Goal: Information Seeking & Learning: Understand process/instructions

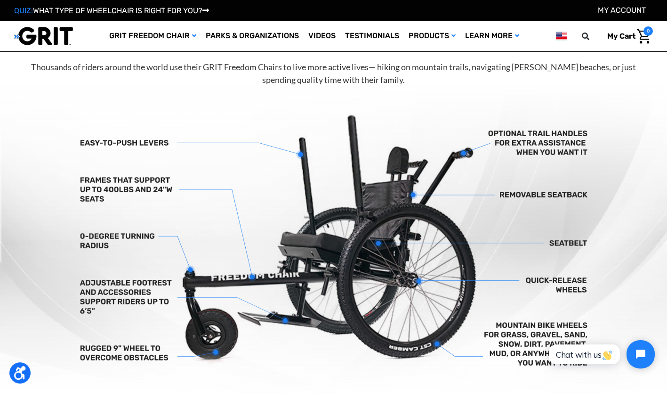
scroll to position [235, 0]
click at [432, 38] on link "Products" at bounding box center [432, 36] width 57 height 31
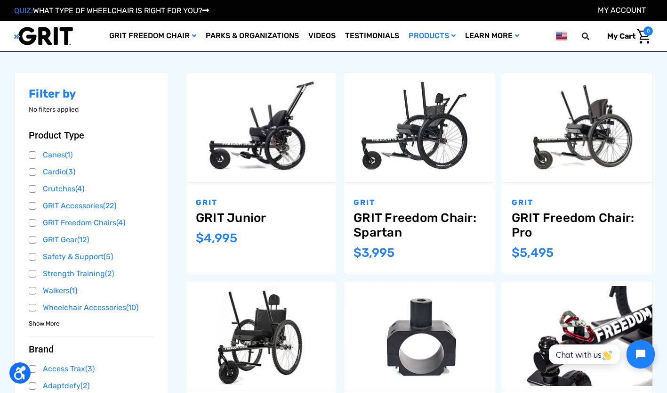
click at [219, 211] on link "GRIT Junior" at bounding box center [261, 218] width 131 height 15
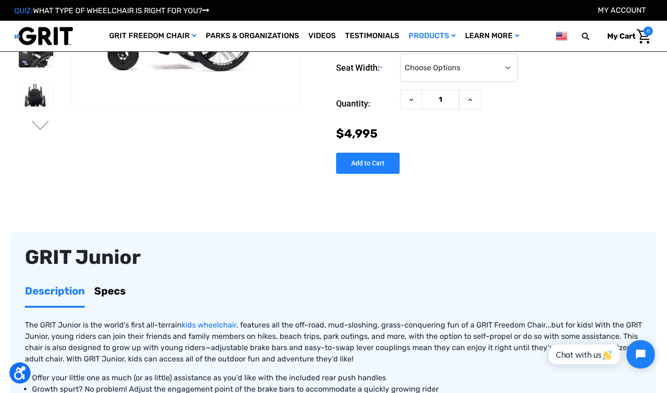
scroll to position [126, 0]
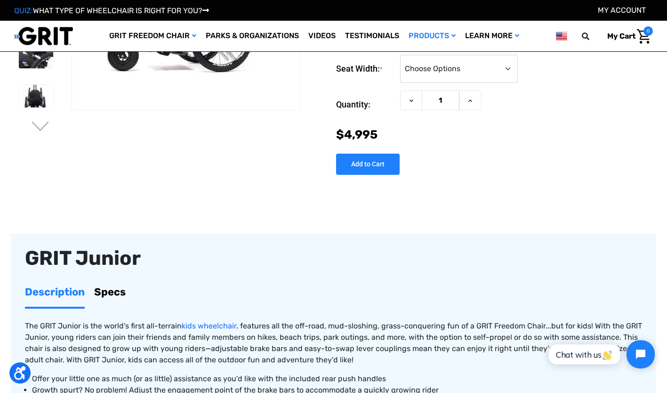
click at [109, 289] on link "Specs" at bounding box center [110, 292] width 32 height 30
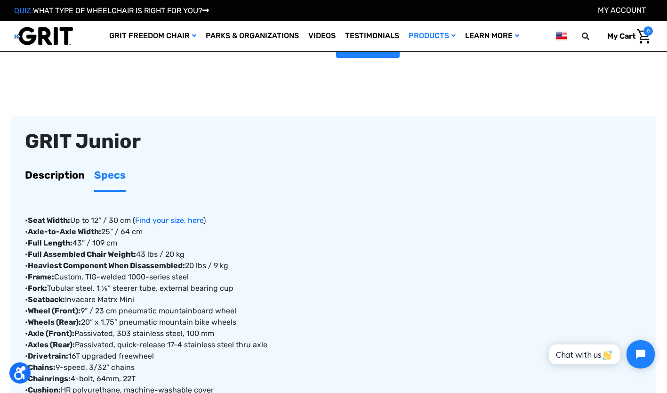
scroll to position [244, 0]
click at [178, 222] on link "Find your size, here" at bounding box center [169, 219] width 68 height 9
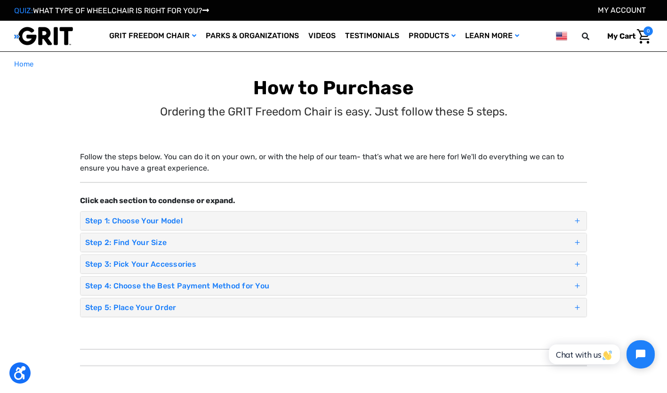
click at [583, 241] on div "Step 2: Find Your Size" at bounding box center [334, 242] width 507 height 18
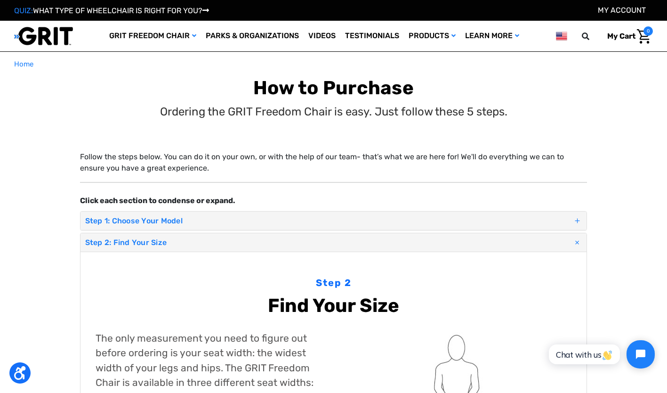
click at [580, 241] on span at bounding box center [578, 242] width 16 height 16
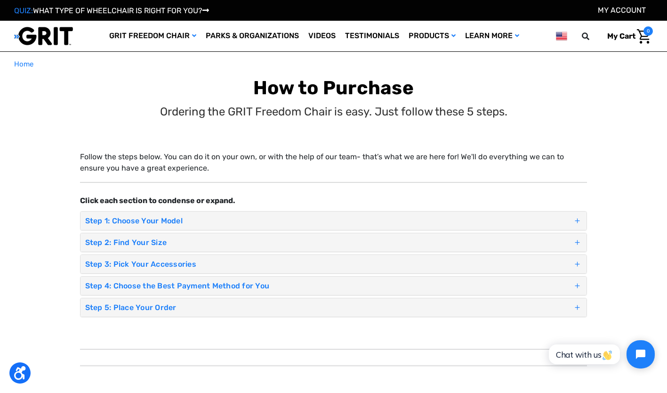
click at [184, 301] on div "Step 5: Place Your Order" at bounding box center [334, 307] width 507 height 18
click at [0, 0] on link "FAQ" at bounding box center [0, 0] width 0 height 0
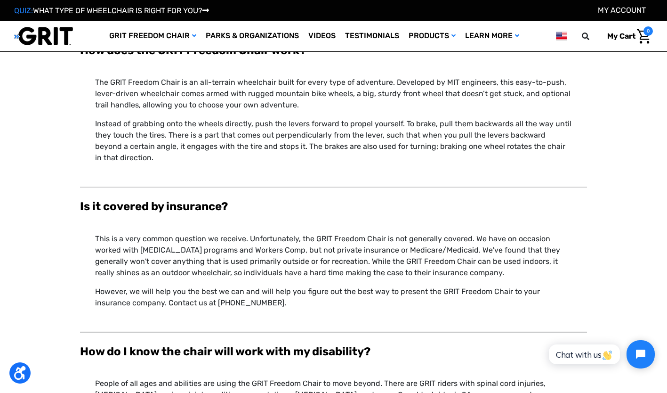
scroll to position [365, 0]
